Goal: Browse casually: Explore the website without a specific task or goal

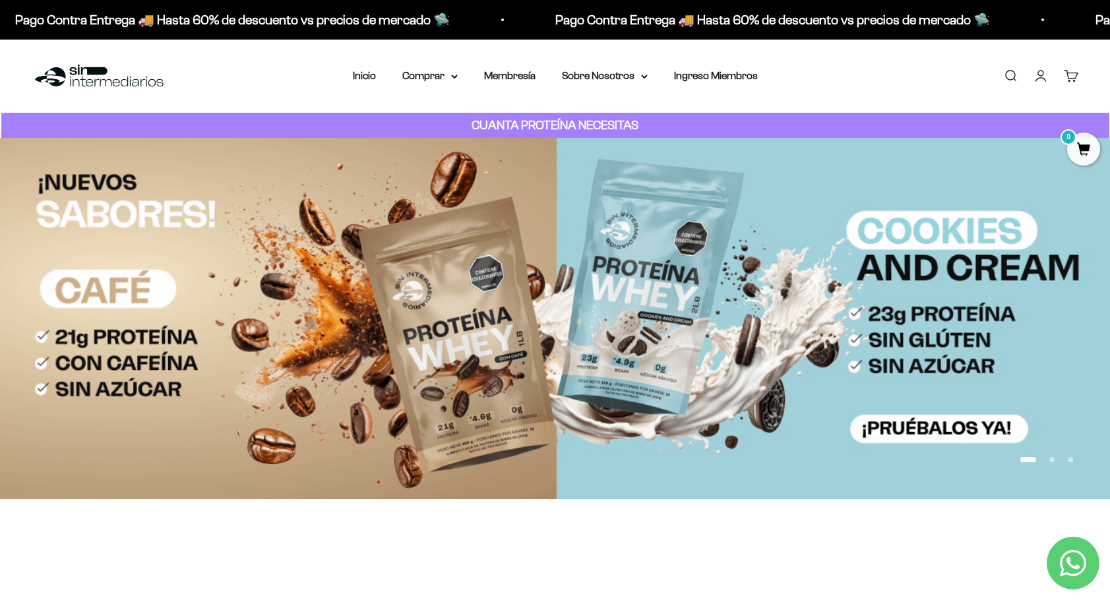
click at [423, 122] on div "CUANTA PROTEÍNA NECESITAS" at bounding box center [555, 126] width 1108 height 26
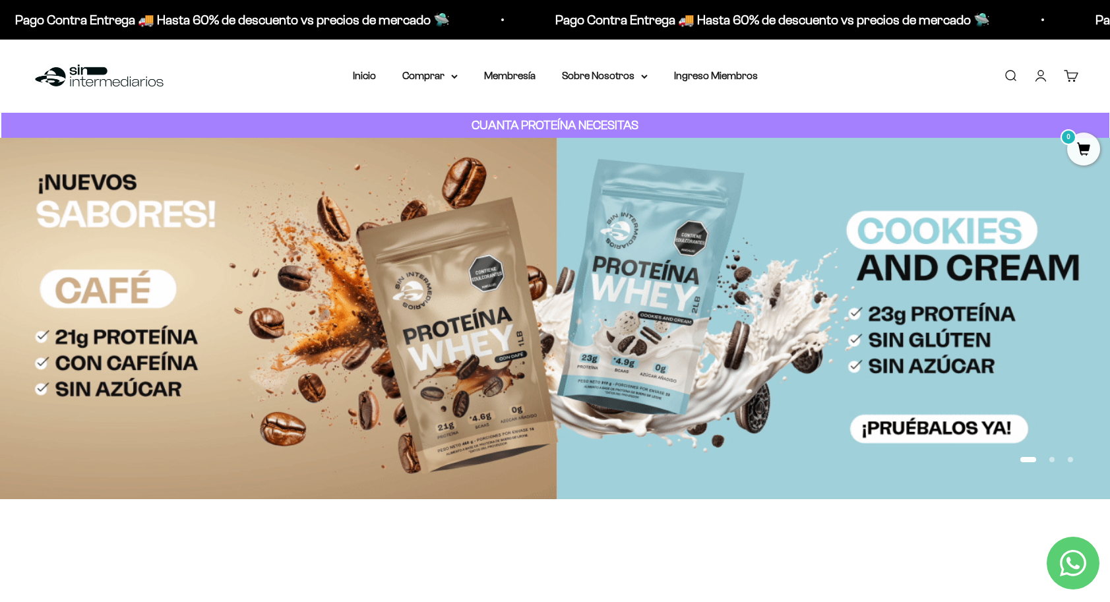
click at [526, 165] on img at bounding box center [555, 318] width 1110 height 361
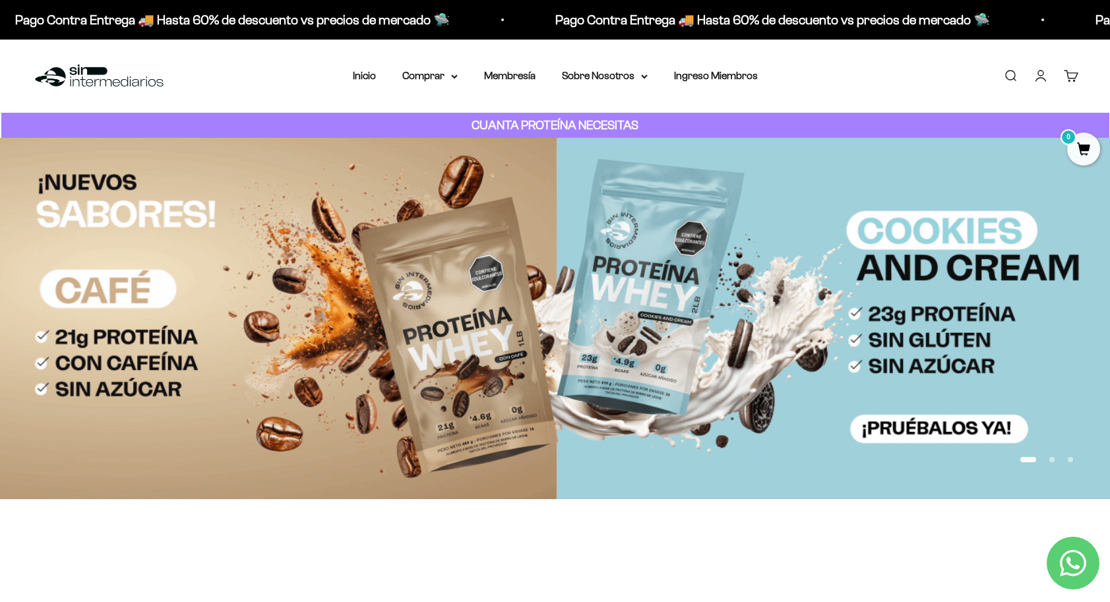
click at [549, 128] on strong "CUANTA PROTEÍNA NECESITAS" at bounding box center [554, 125] width 167 height 14
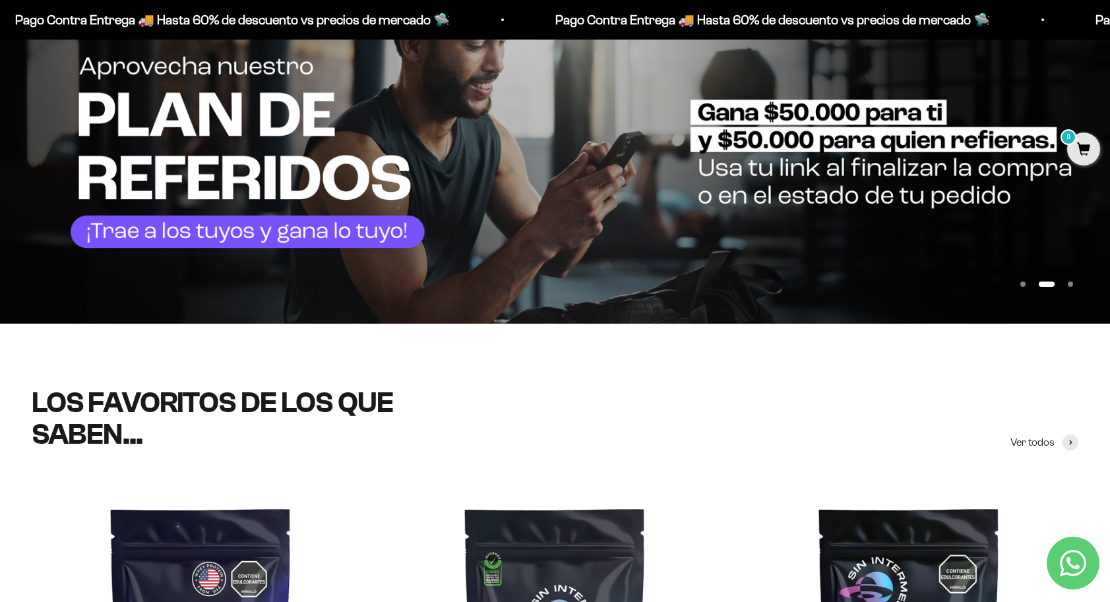
scroll to position [53, 0]
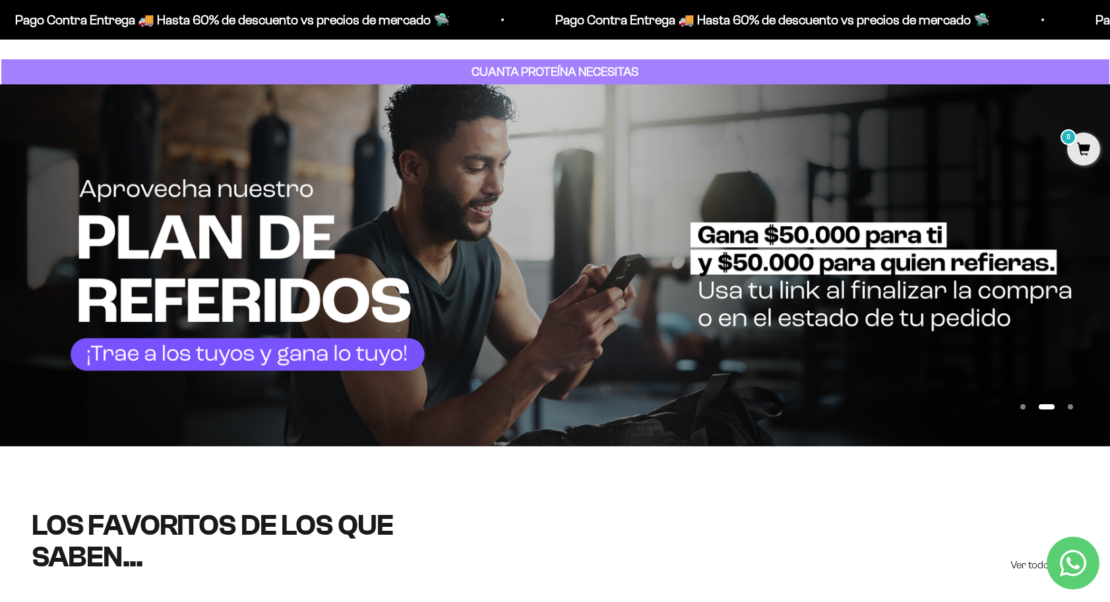
click at [598, 285] on img at bounding box center [555, 265] width 1110 height 362
click at [598, 284] on img at bounding box center [555, 265] width 1110 height 362
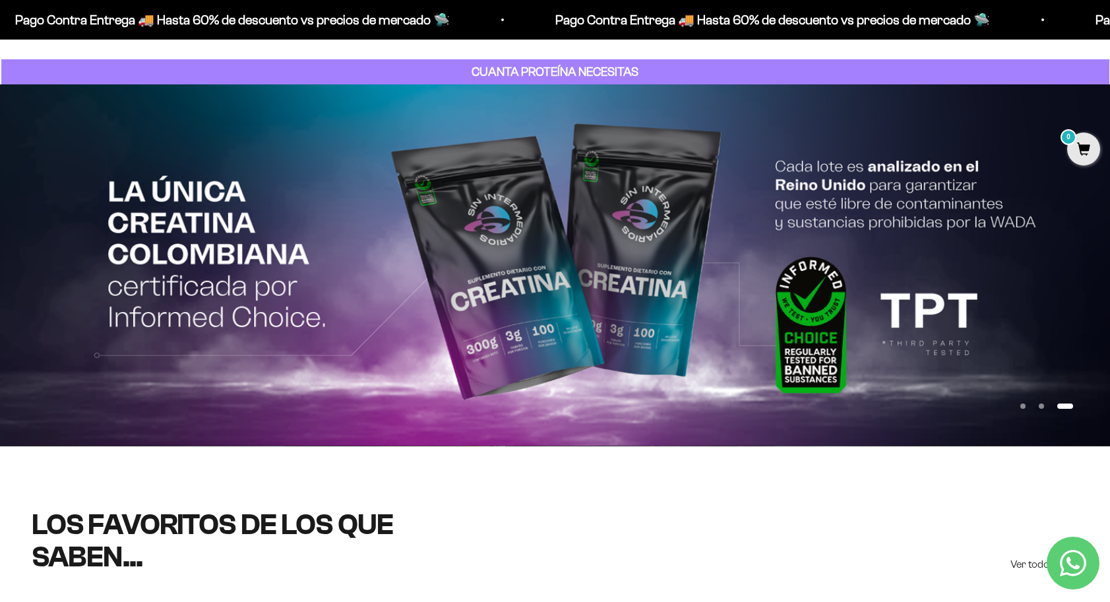
click at [598, 284] on img at bounding box center [555, 264] width 1110 height 361
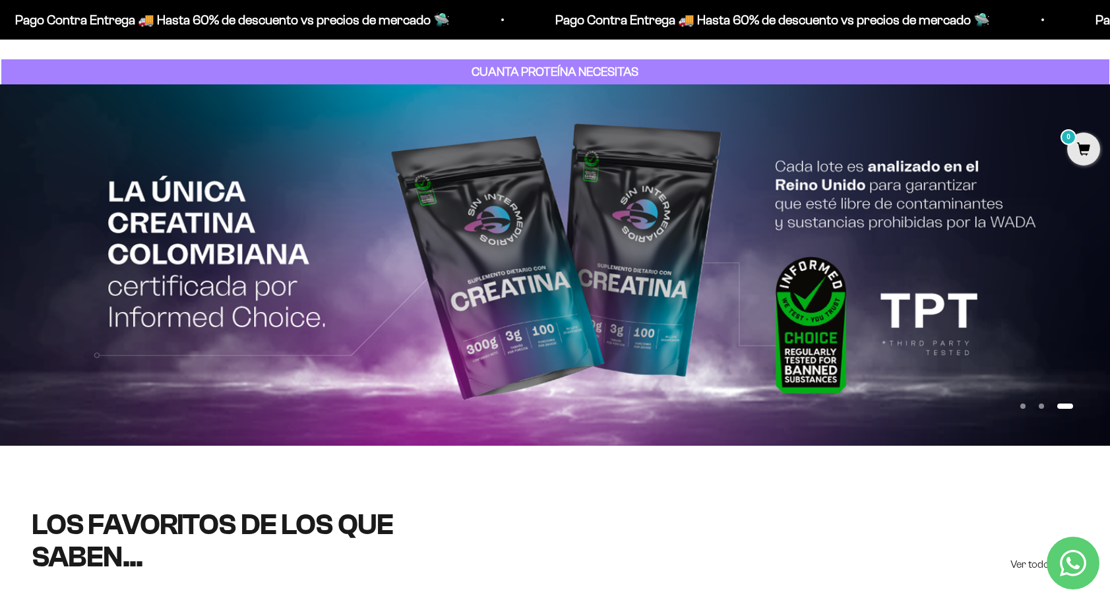
click at [603, 286] on img at bounding box center [555, 264] width 1110 height 361
